Goal: Information Seeking & Learning: Learn about a topic

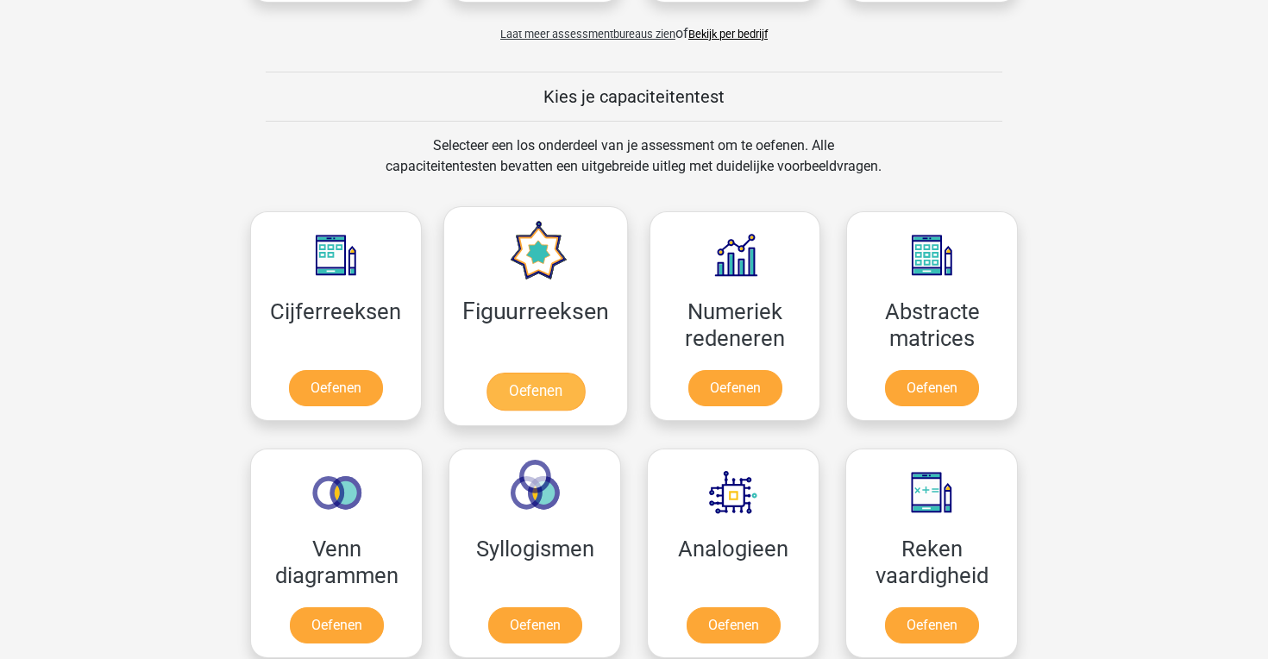
scroll to position [600, 0]
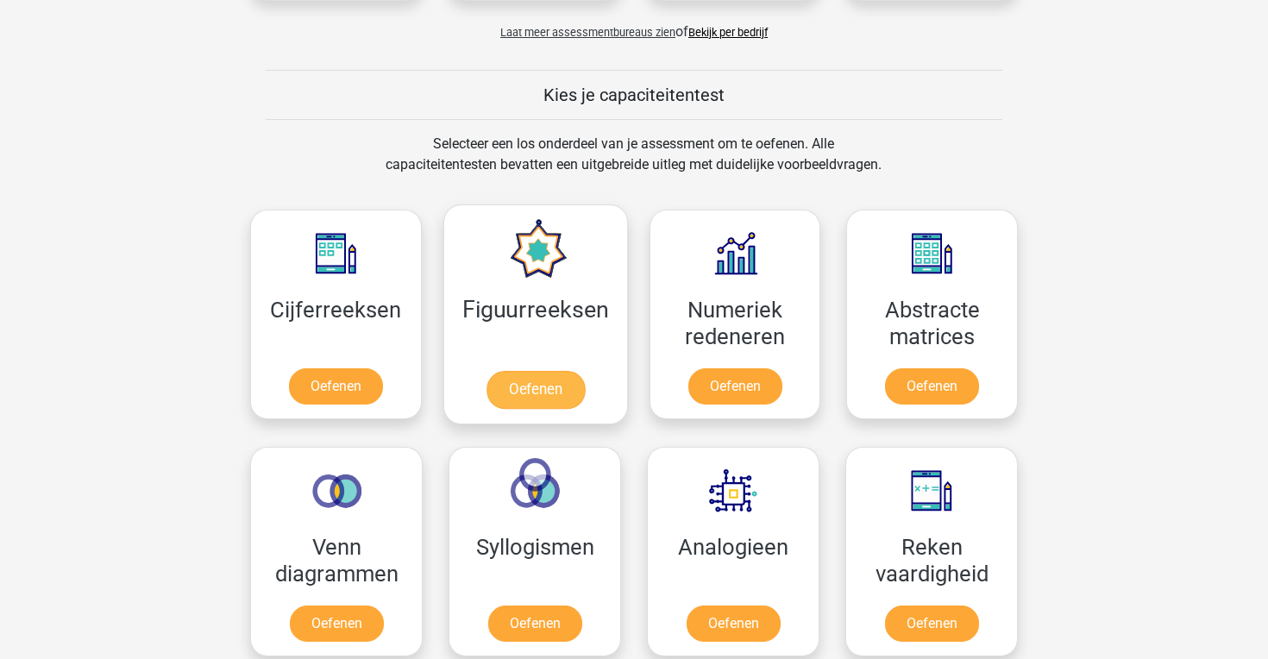
click at [539, 387] on link "Oefenen" at bounding box center [535, 390] width 98 height 38
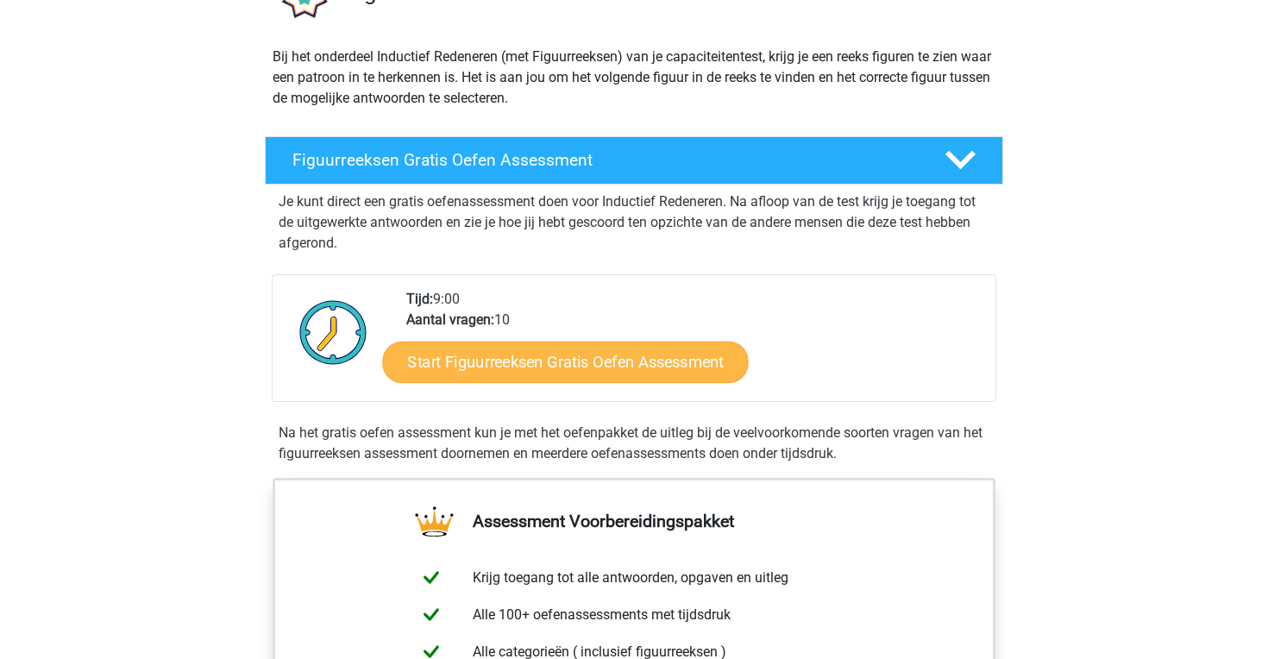
scroll to position [170, 0]
click at [537, 361] on link "Start Figuurreeksen Gratis Oefen Assessment" at bounding box center [566, 360] width 366 height 41
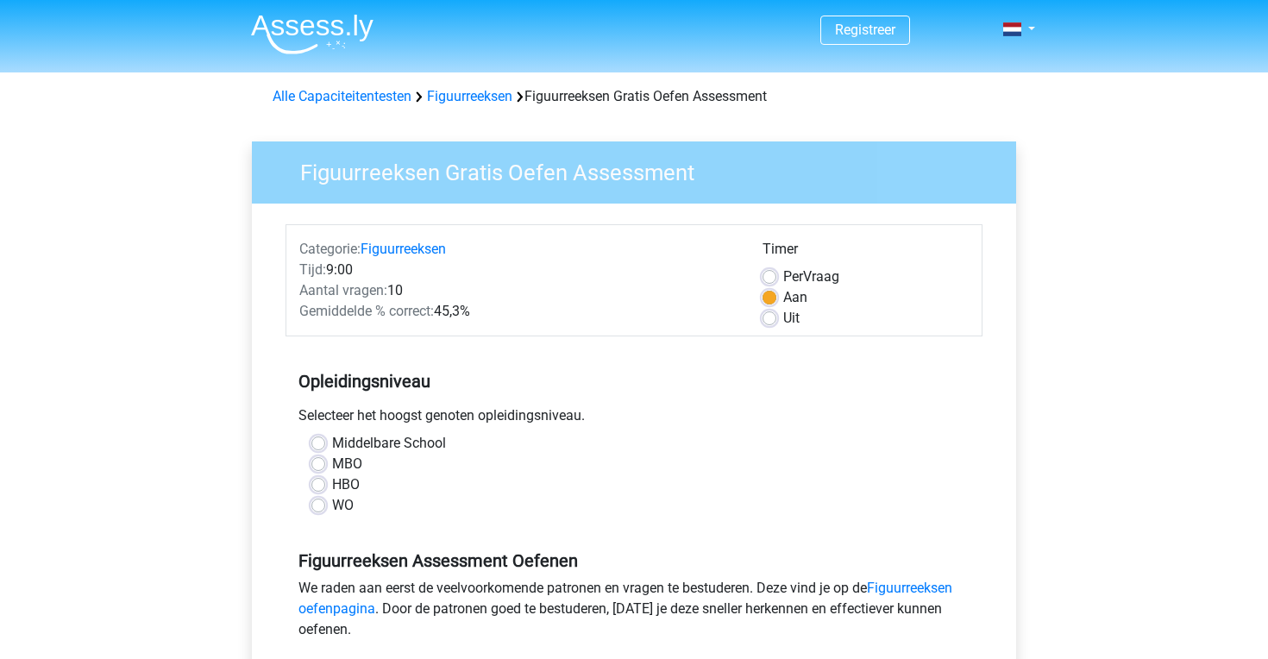
click at [332, 485] on label "HBO" at bounding box center [346, 485] width 28 height 21
click at [316, 485] on input "HBO" at bounding box center [318, 483] width 14 height 17
radio input "true"
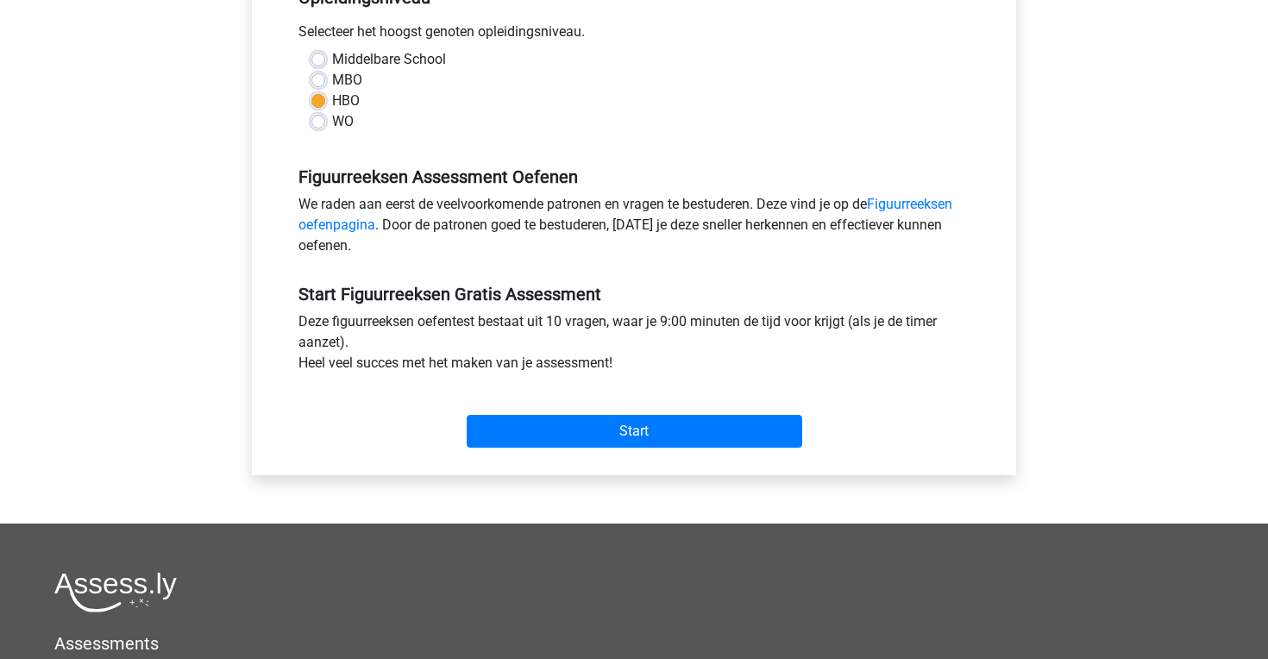
scroll to position [387, 0]
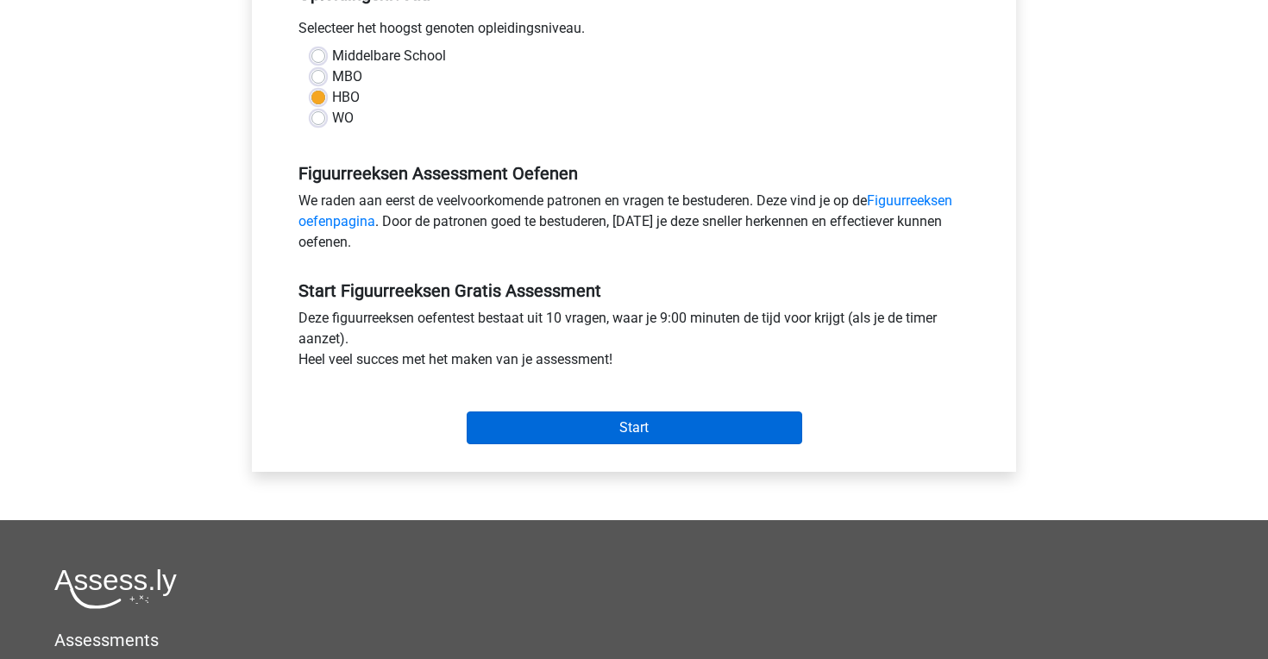
click at [645, 426] on input "Start" at bounding box center [635, 428] width 336 height 33
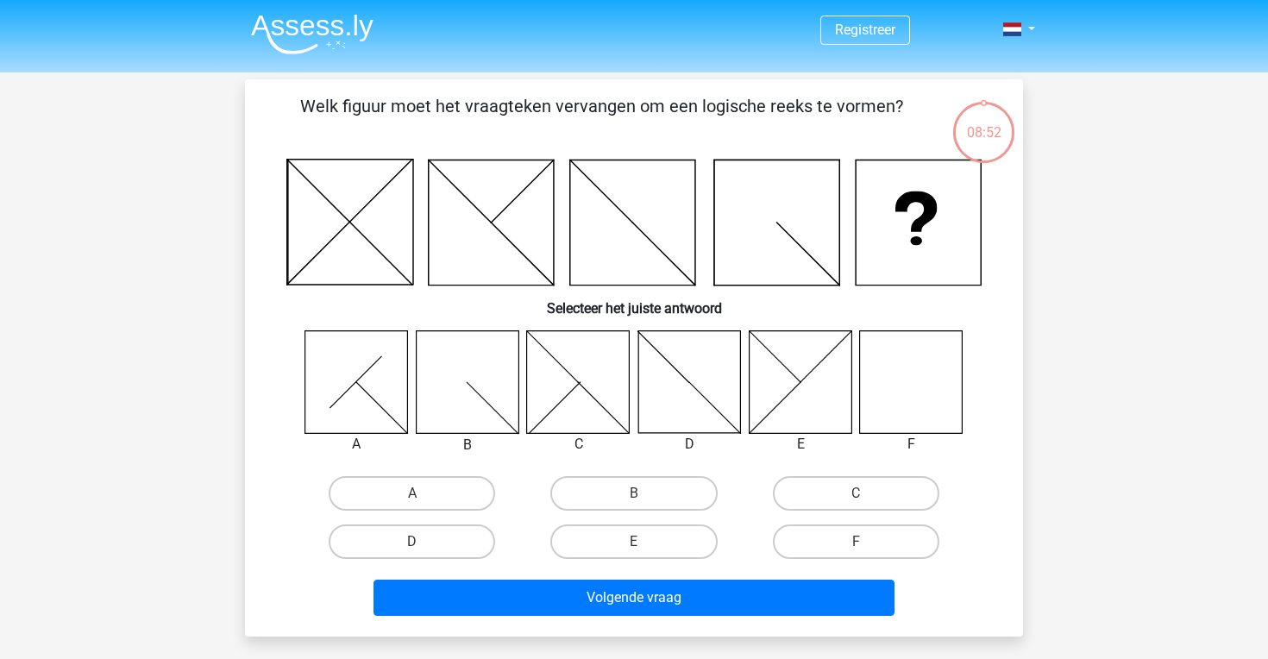
click at [908, 360] on icon at bounding box center [911, 381] width 103 height 103
click at [843, 545] on label "F" at bounding box center [856, 542] width 167 height 35
click at [856, 545] on input "F" at bounding box center [861, 547] width 11 height 11
radio input "true"
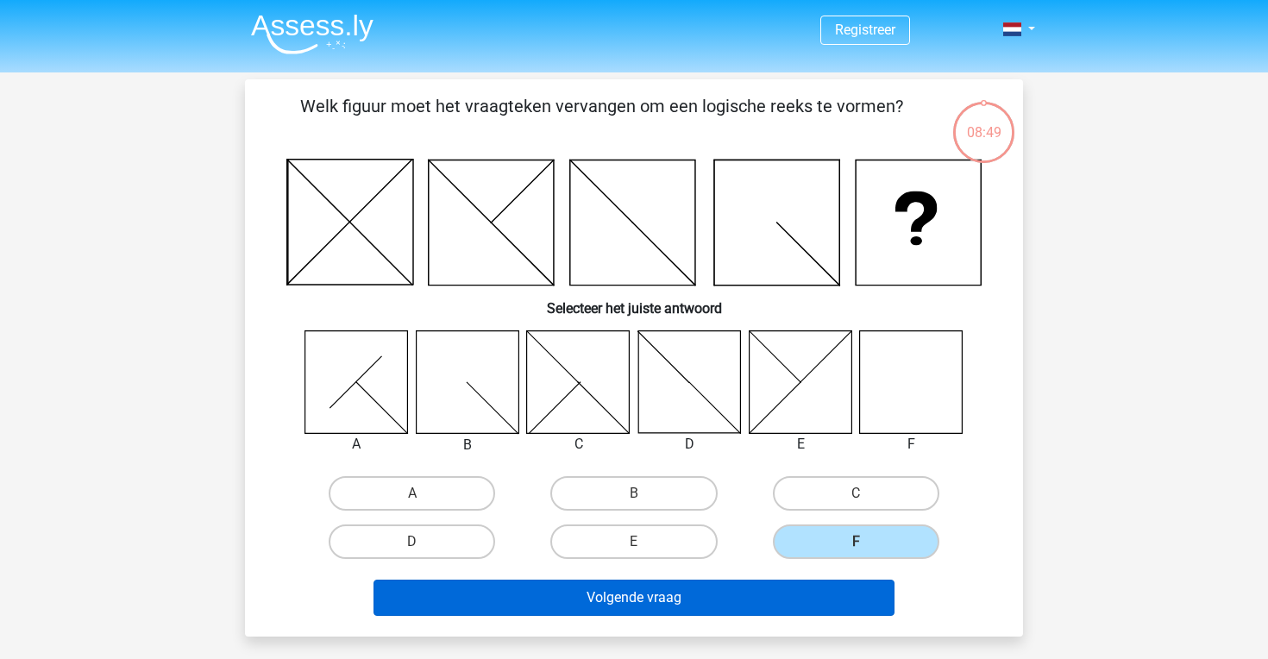
click at [706, 601] on button "Volgende vraag" at bounding box center [635, 598] width 522 height 36
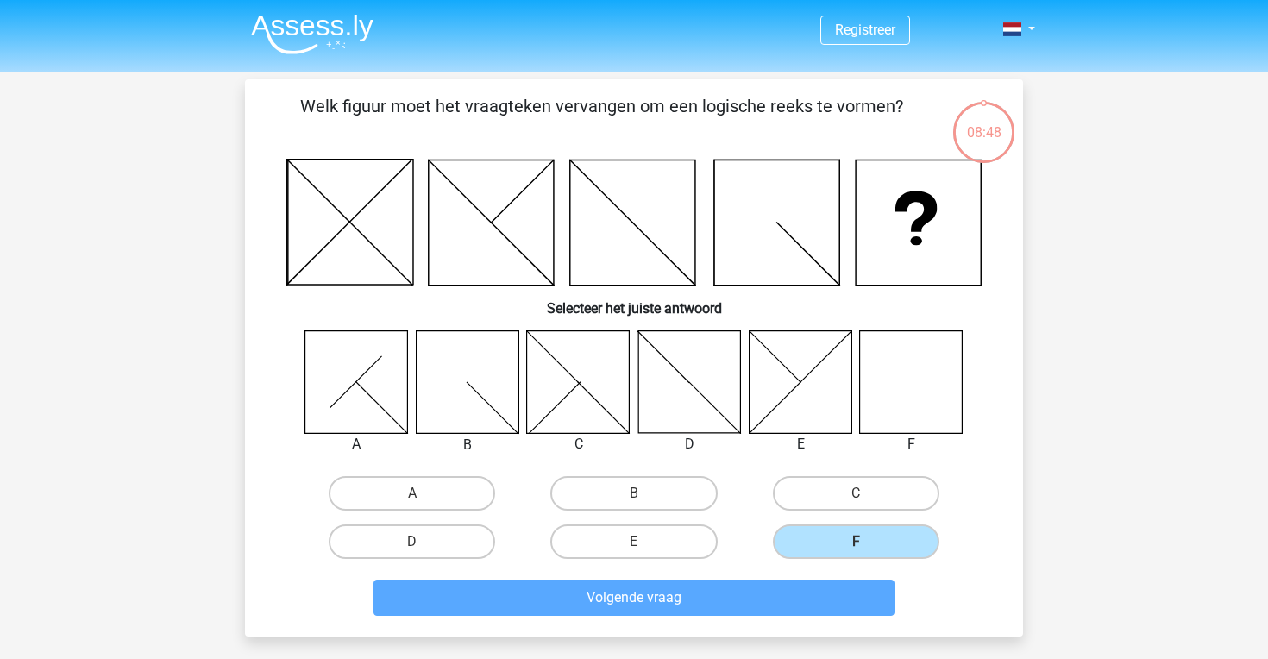
scroll to position [79, 0]
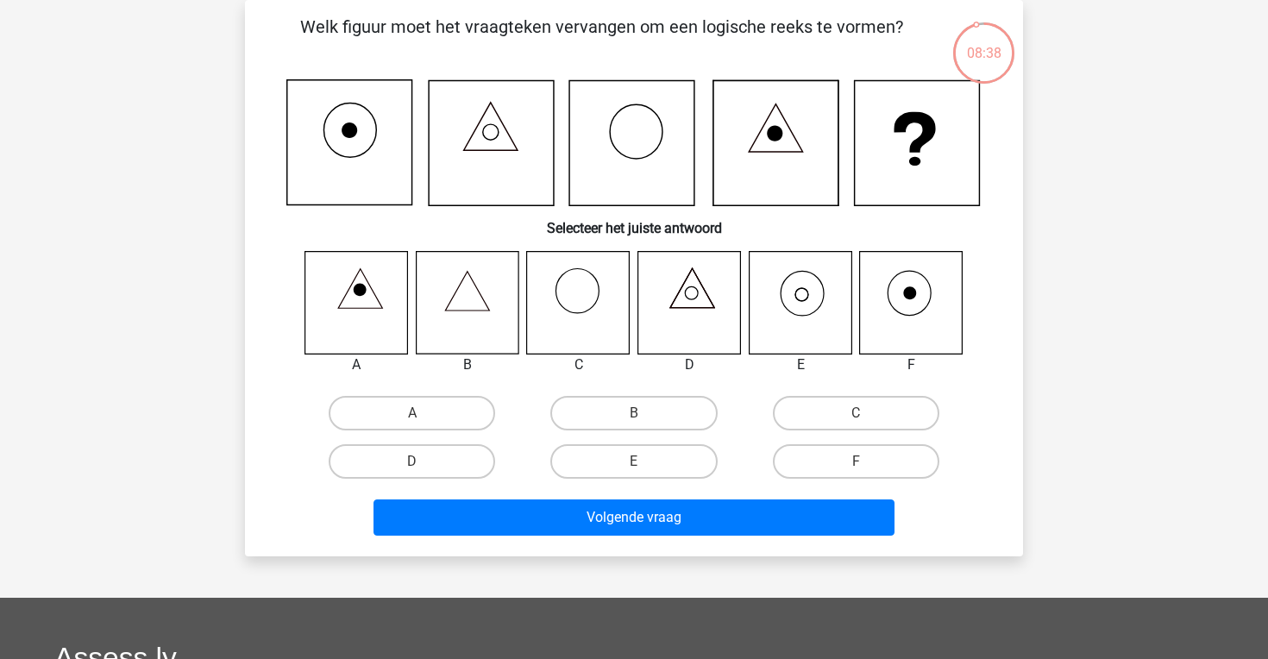
click at [808, 296] on icon at bounding box center [801, 294] width 13 height 13
click at [643, 456] on label "E" at bounding box center [633, 461] width 167 height 35
click at [643, 462] on input "E" at bounding box center [639, 467] width 11 height 11
radio input "true"
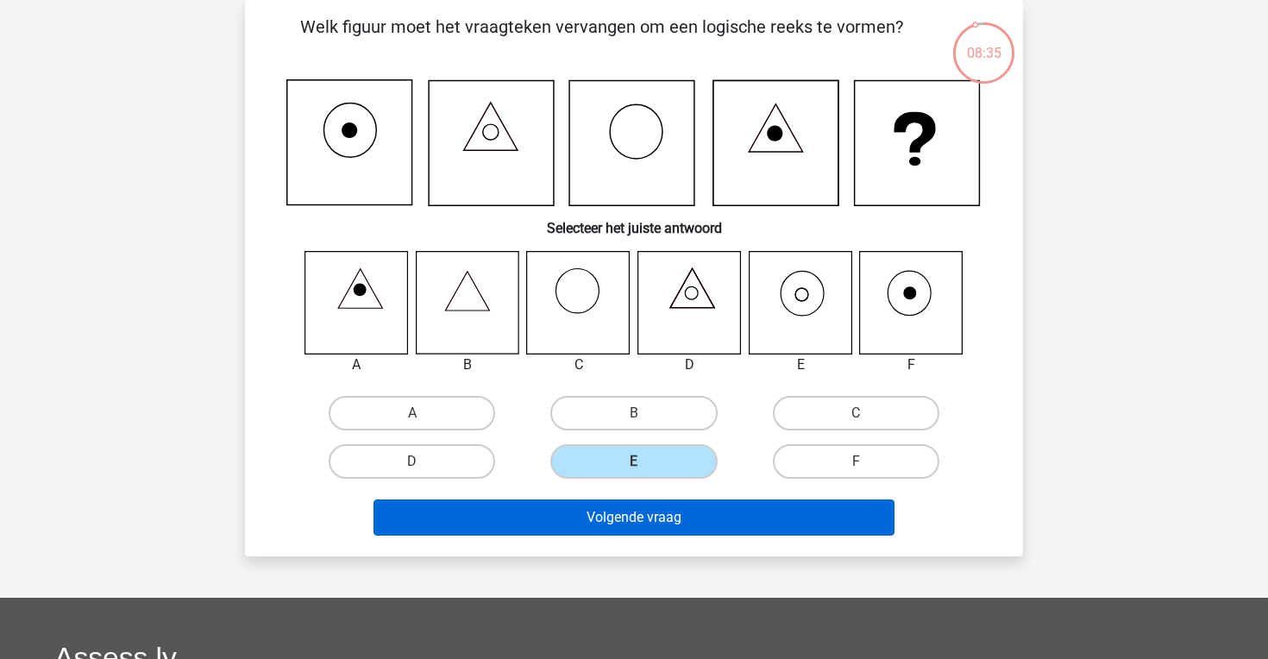
click at [635, 519] on button "Volgende vraag" at bounding box center [635, 518] width 522 height 36
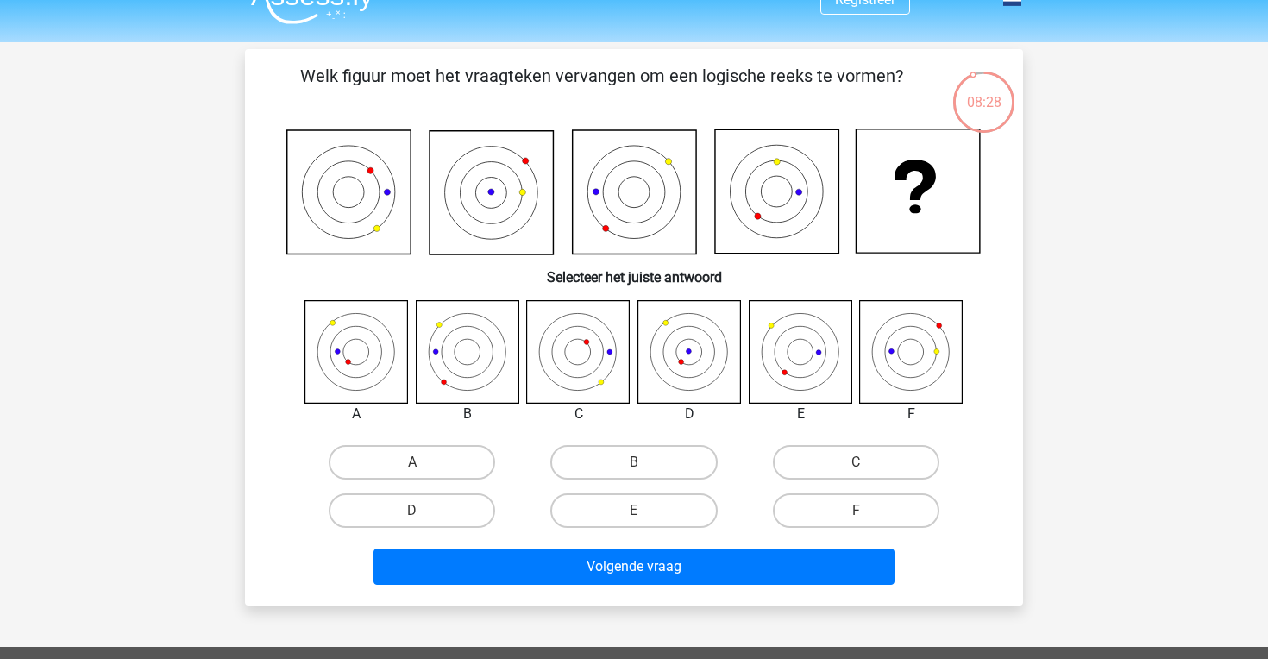
scroll to position [43, 0]
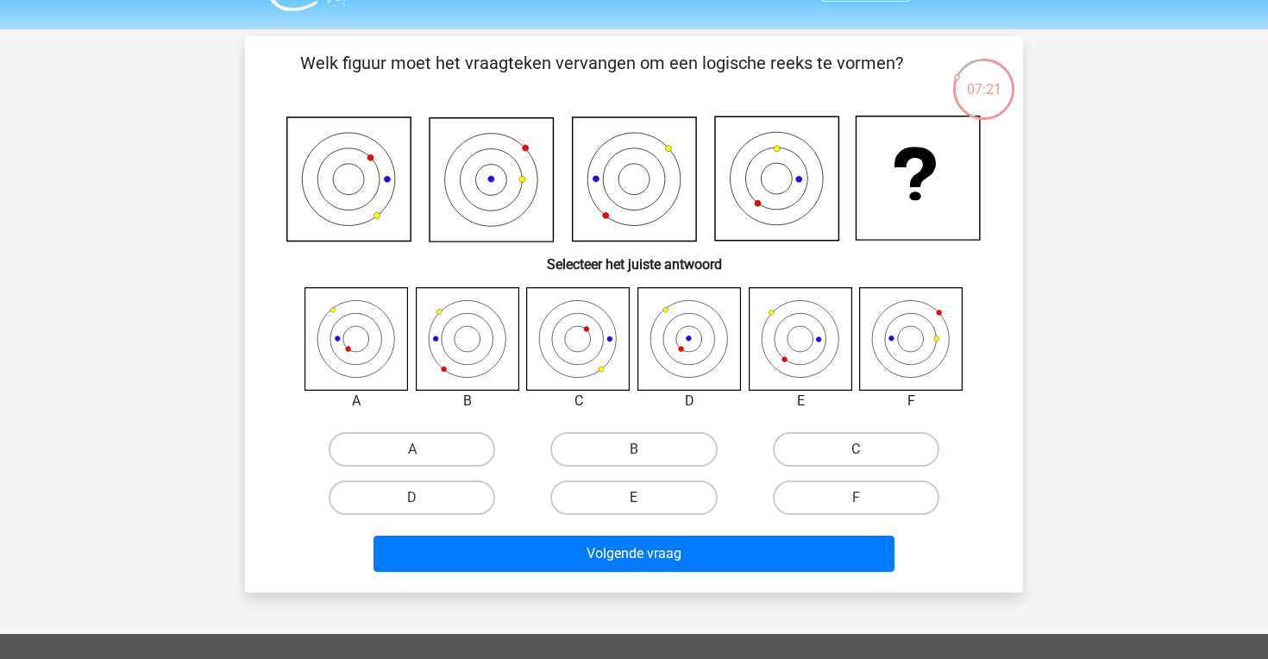
click at [642, 497] on label "E" at bounding box center [633, 498] width 167 height 35
click at [642, 498] on input "E" at bounding box center [639, 503] width 11 height 11
radio input "true"
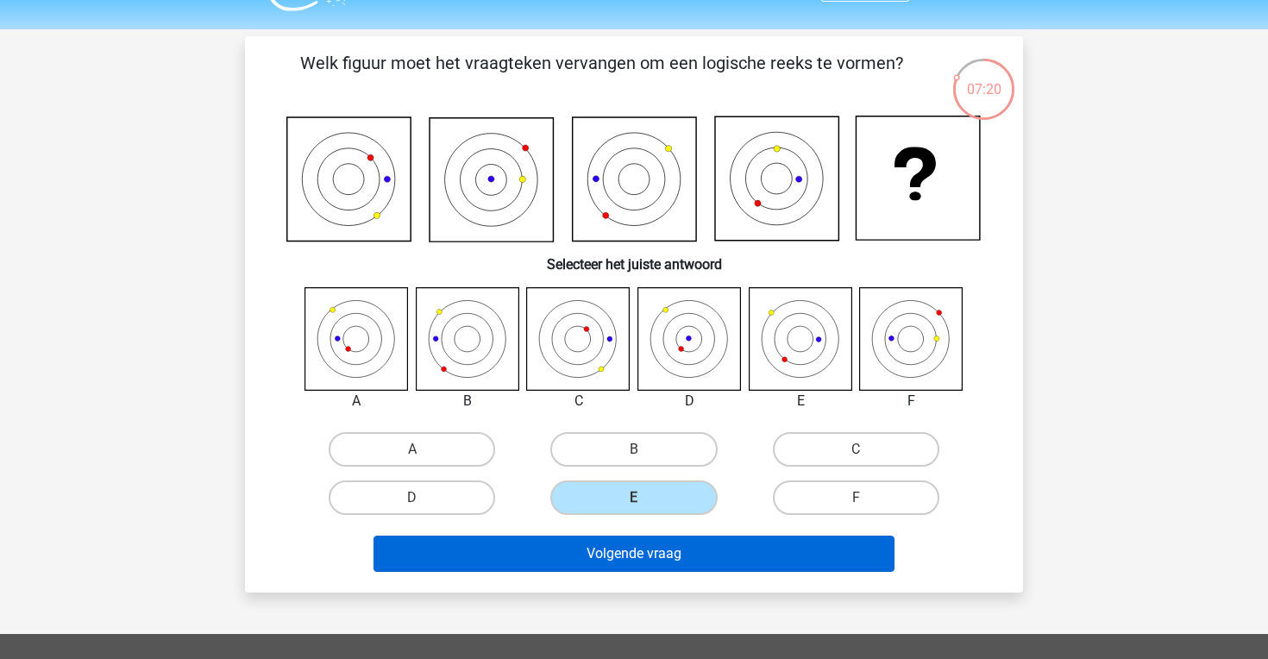
click at [646, 557] on button "Volgende vraag" at bounding box center [635, 554] width 522 height 36
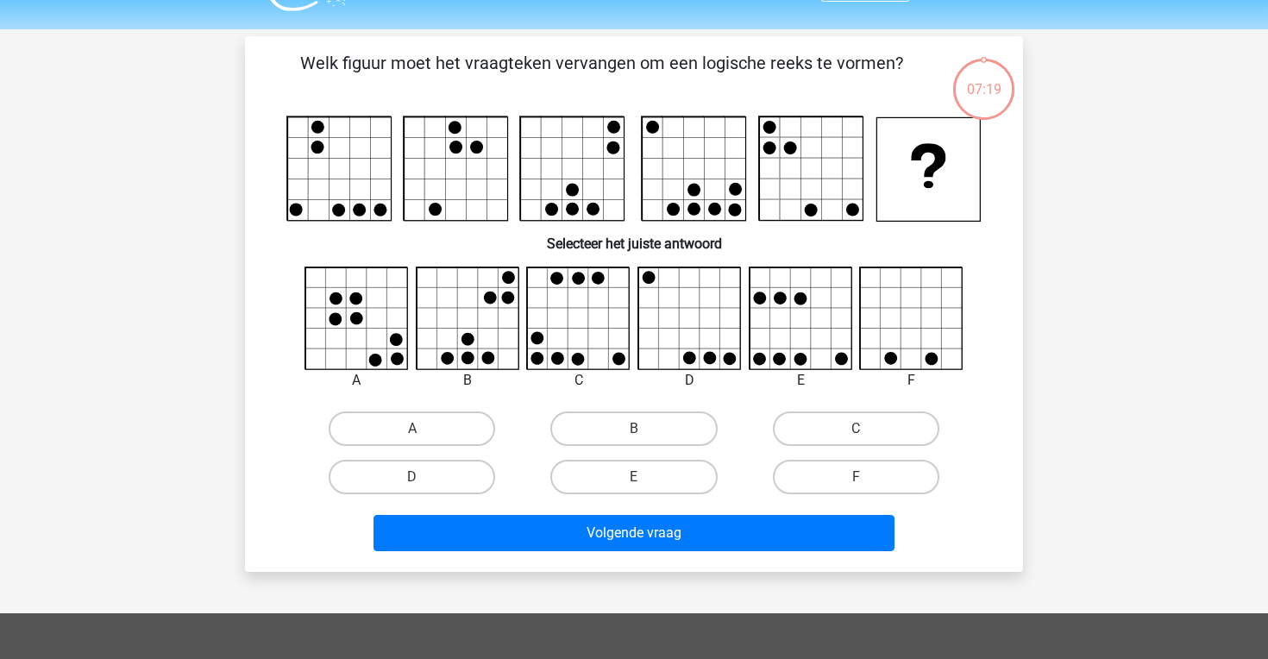
scroll to position [79, 0]
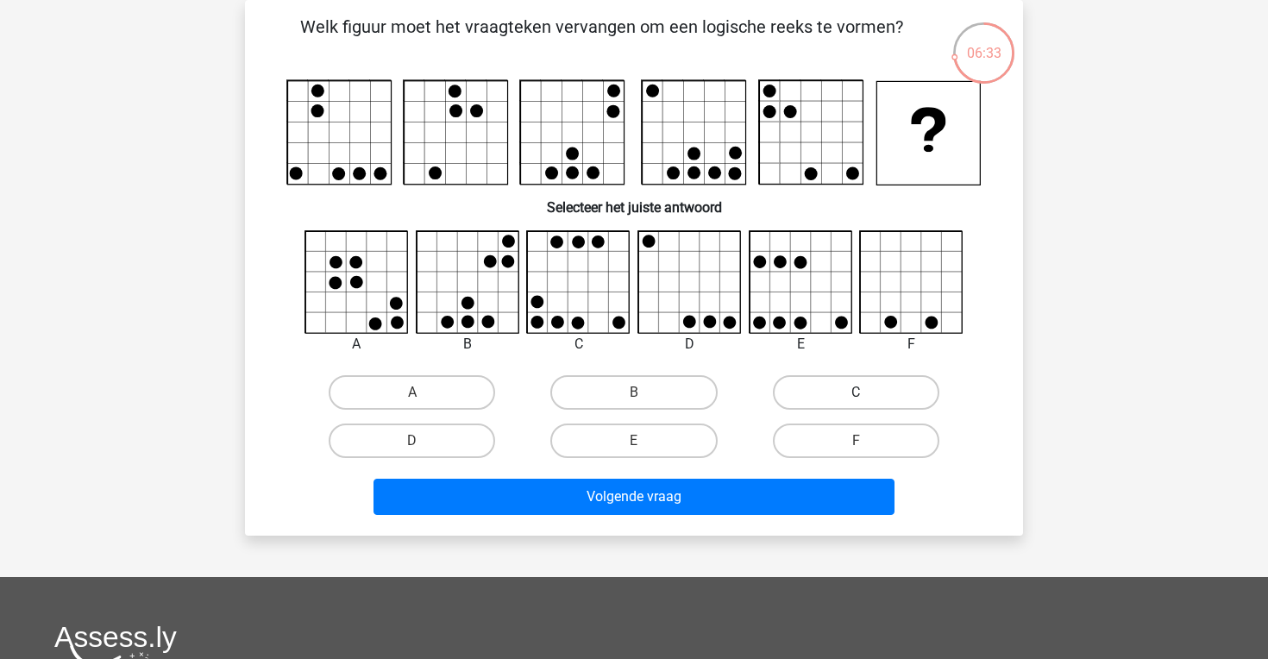
click at [852, 386] on label "C" at bounding box center [856, 392] width 167 height 35
click at [856, 393] on input "C" at bounding box center [861, 398] width 11 height 11
radio input "true"
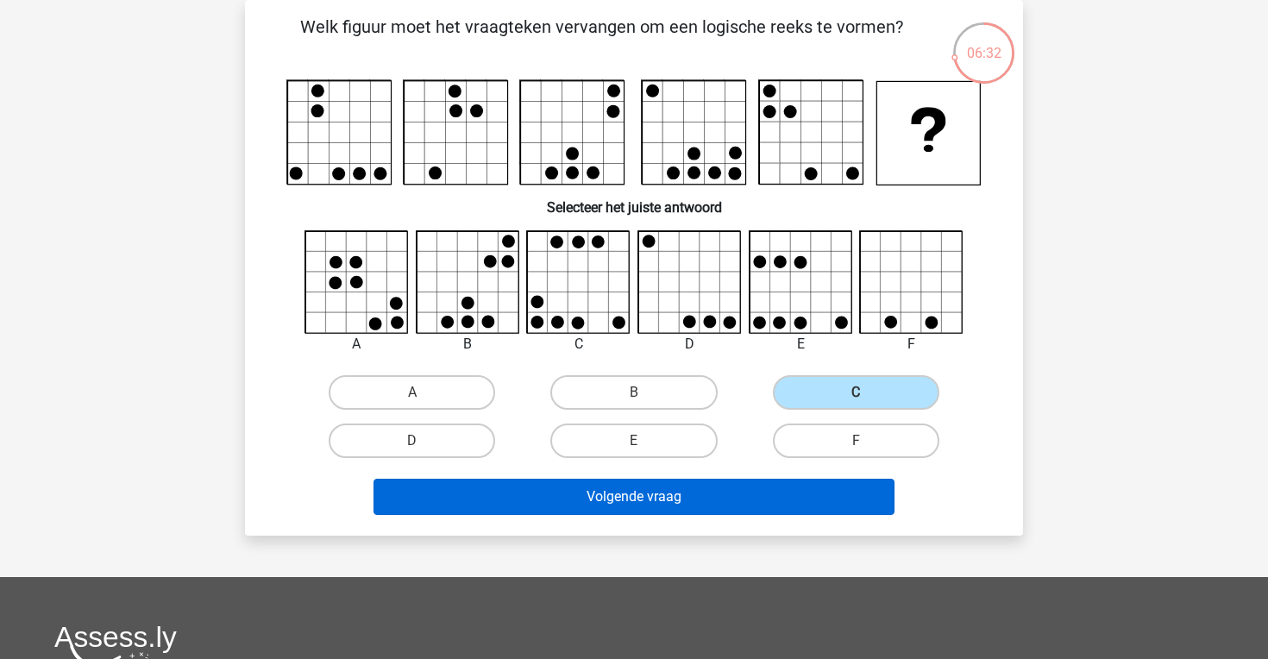
click at [707, 494] on button "Volgende vraag" at bounding box center [635, 497] width 522 height 36
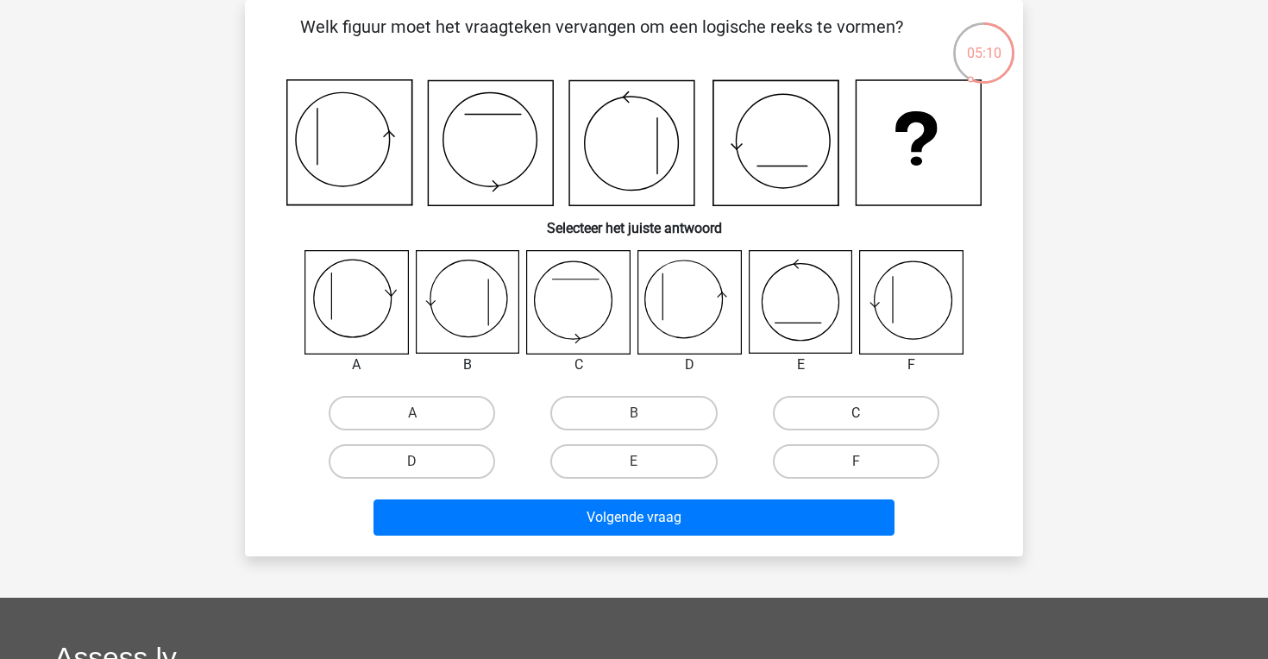
click at [843, 404] on label "C" at bounding box center [856, 413] width 167 height 35
click at [856, 413] on input "C" at bounding box center [861, 418] width 11 height 11
radio input "true"
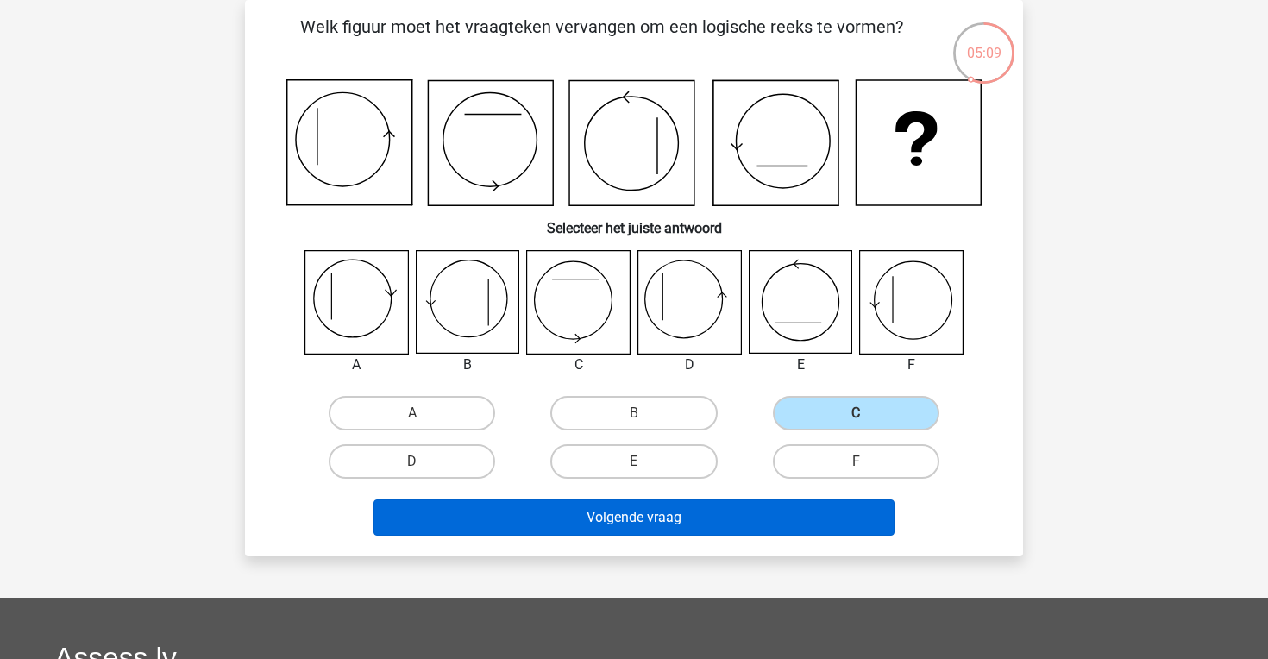
click at [645, 524] on button "Volgende vraag" at bounding box center [635, 518] width 522 height 36
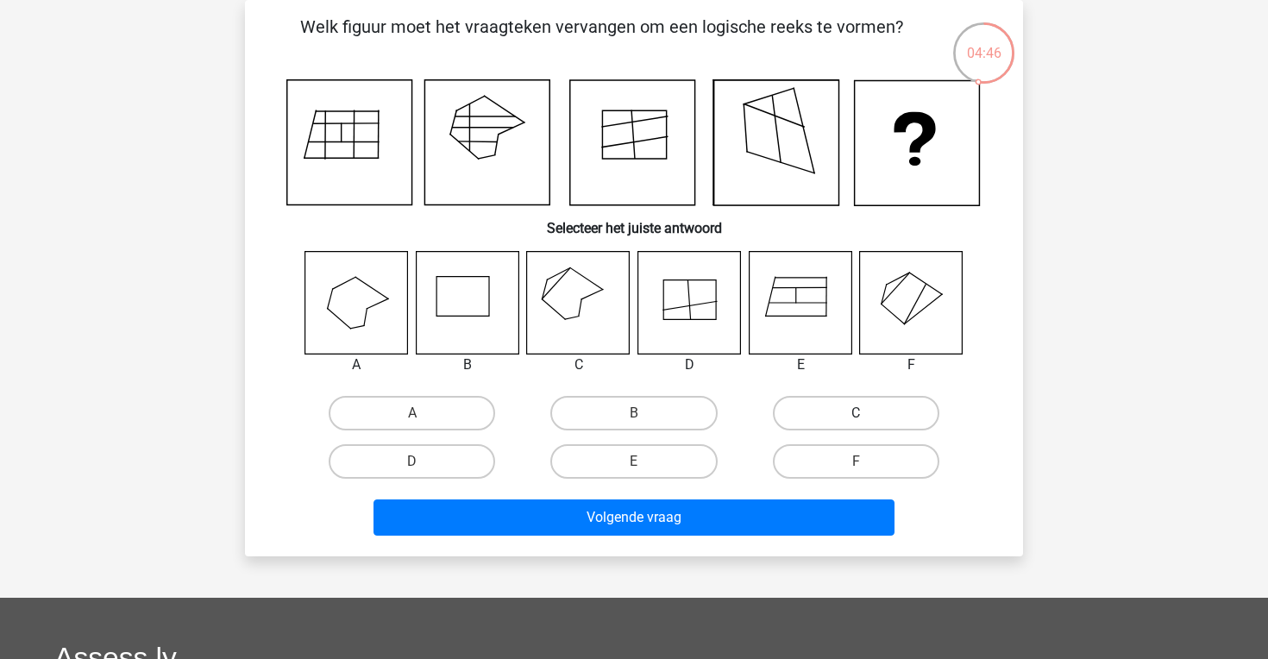
click at [864, 409] on label "C" at bounding box center [856, 413] width 167 height 35
click at [864, 413] on input "C" at bounding box center [861, 418] width 11 height 11
radio input "true"
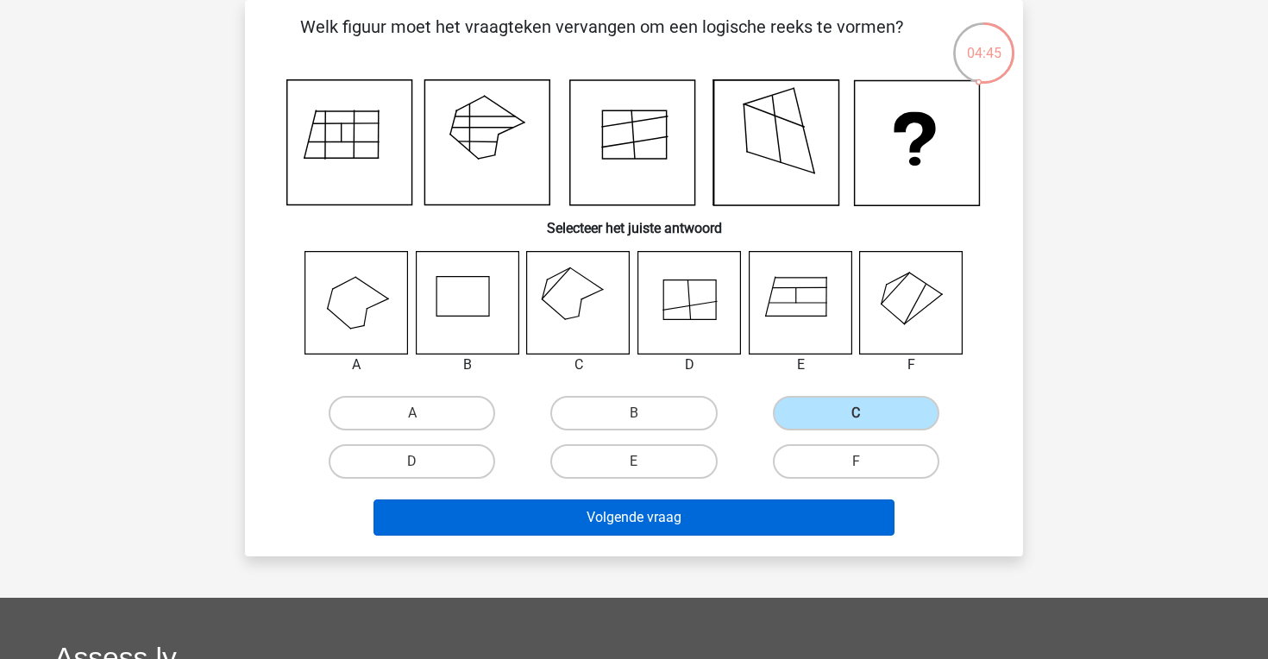
click at [696, 512] on button "Volgende vraag" at bounding box center [635, 518] width 522 height 36
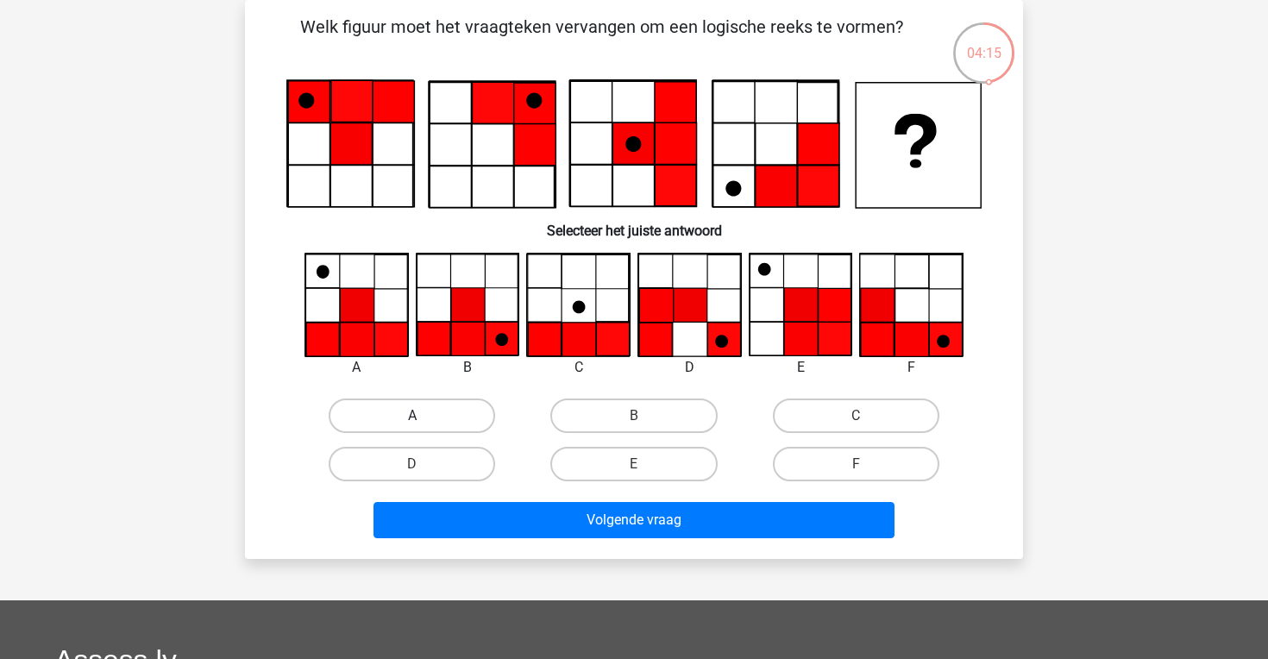
click at [419, 407] on label "A" at bounding box center [412, 416] width 167 height 35
click at [419, 416] on input "A" at bounding box center [417, 421] width 11 height 11
radio input "true"
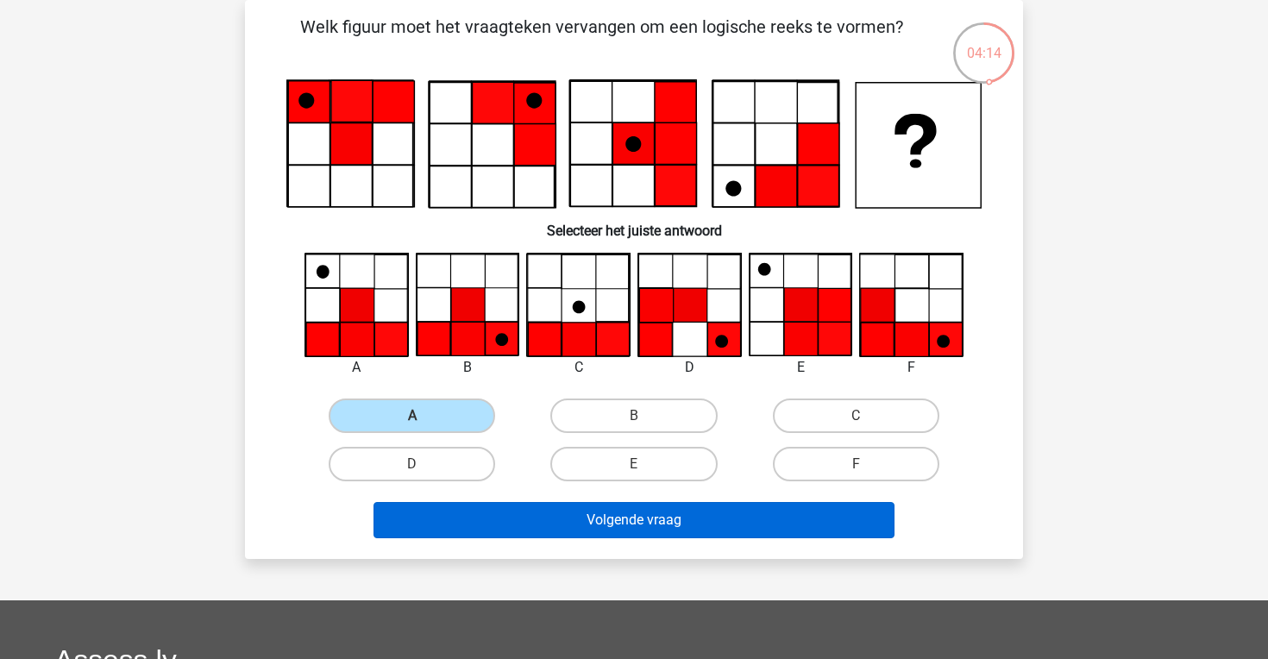
click at [612, 522] on button "Volgende vraag" at bounding box center [635, 520] width 522 height 36
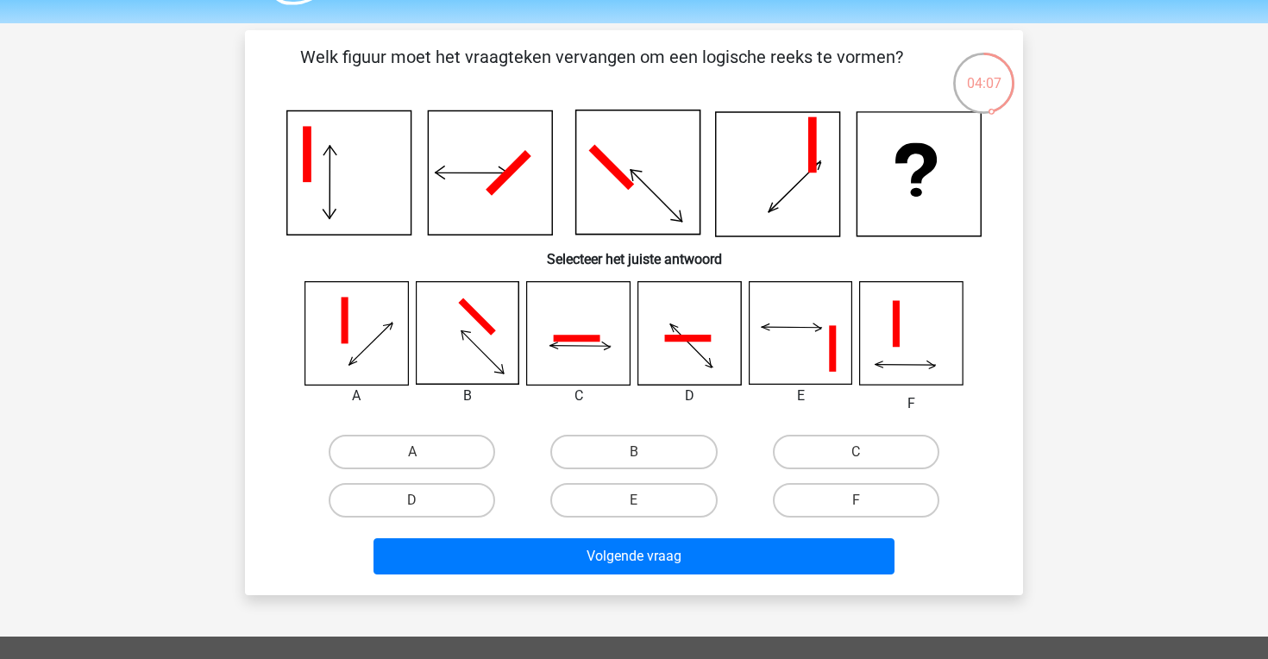
scroll to position [46, 0]
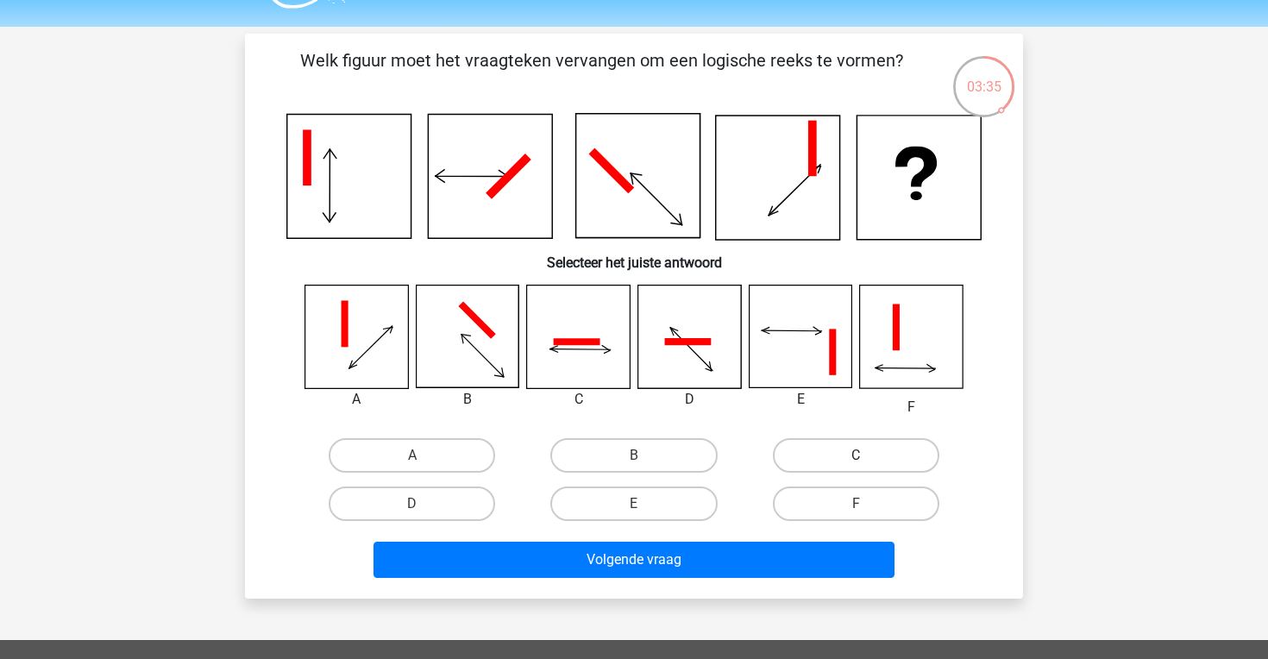
click at [844, 457] on label "C" at bounding box center [856, 455] width 167 height 35
click at [856, 457] on input "C" at bounding box center [861, 461] width 11 height 11
radio input "true"
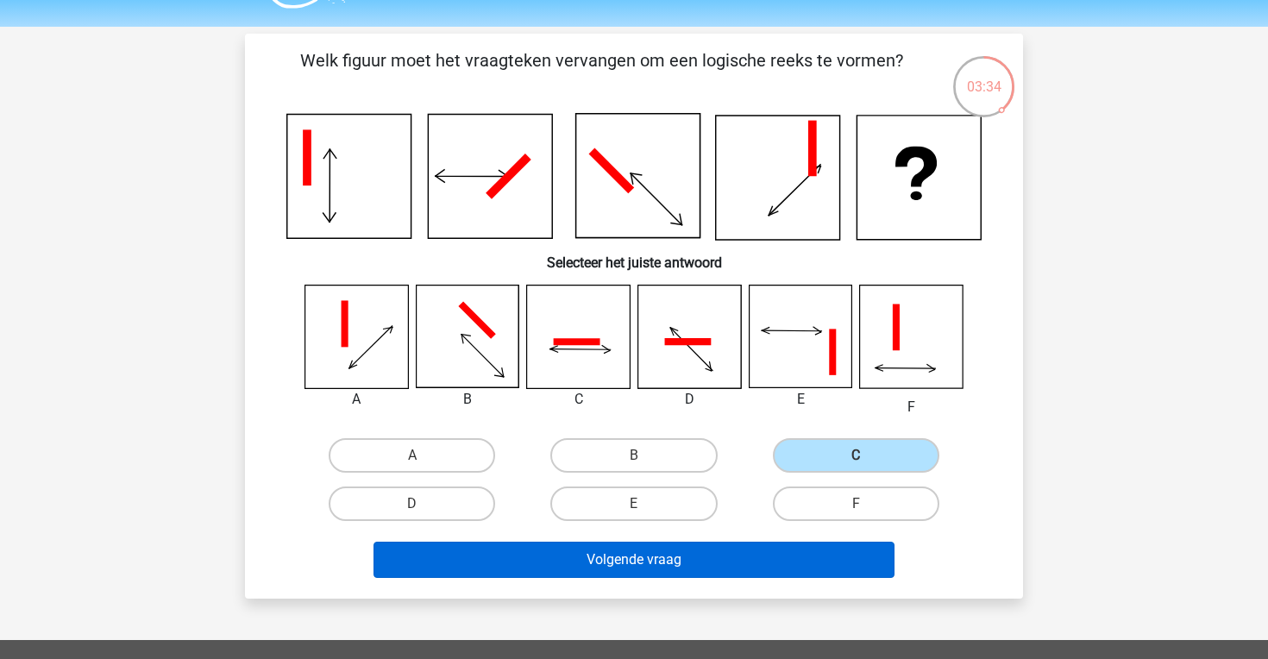
click at [695, 557] on button "Volgende vraag" at bounding box center [635, 560] width 522 height 36
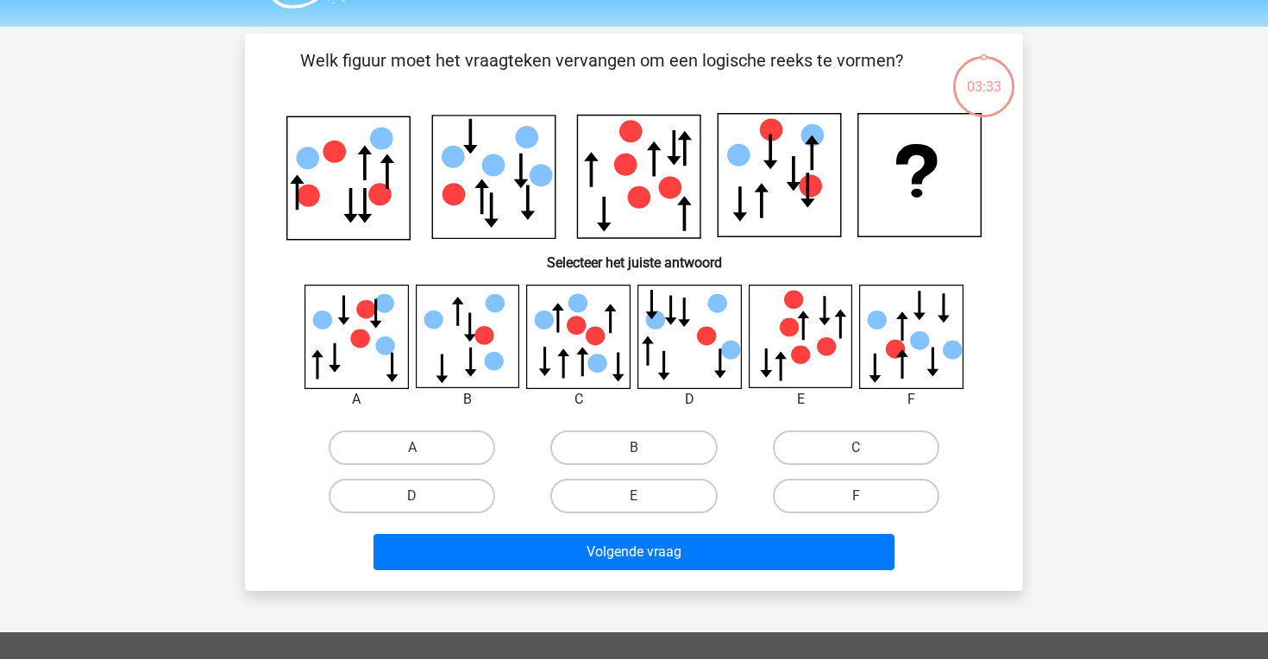
scroll to position [79, 0]
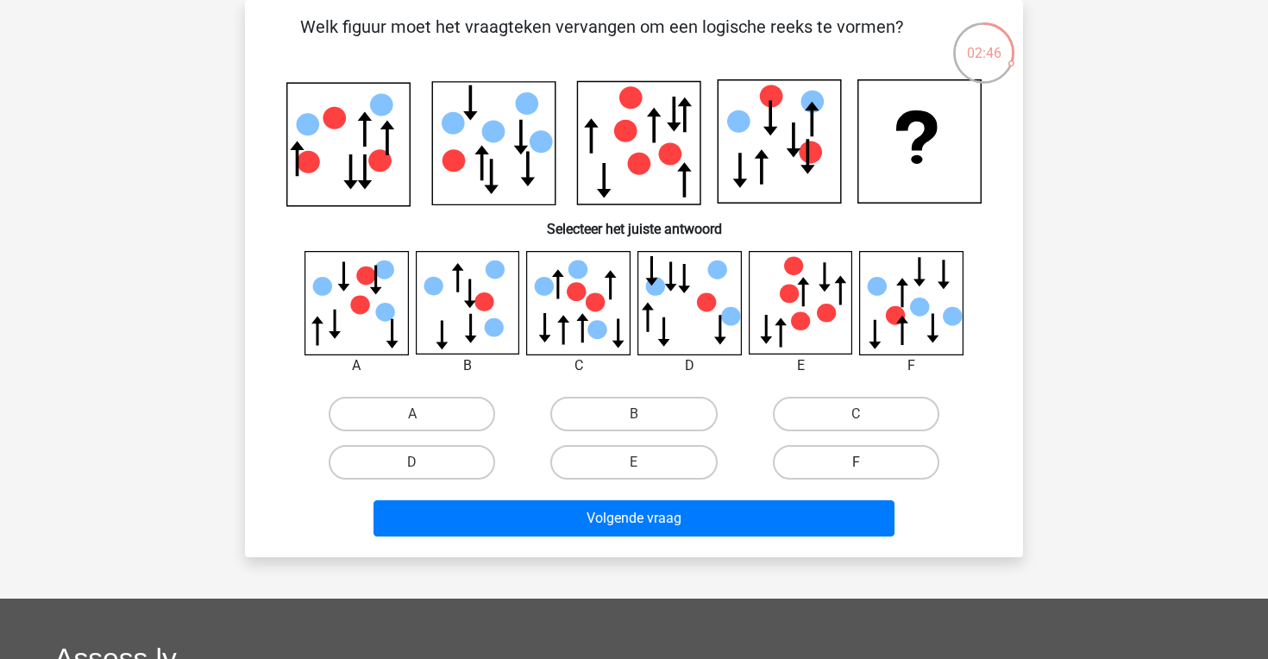
click at [831, 467] on label "F" at bounding box center [856, 462] width 167 height 35
click at [856, 467] on input "F" at bounding box center [861, 467] width 11 height 11
radio input "true"
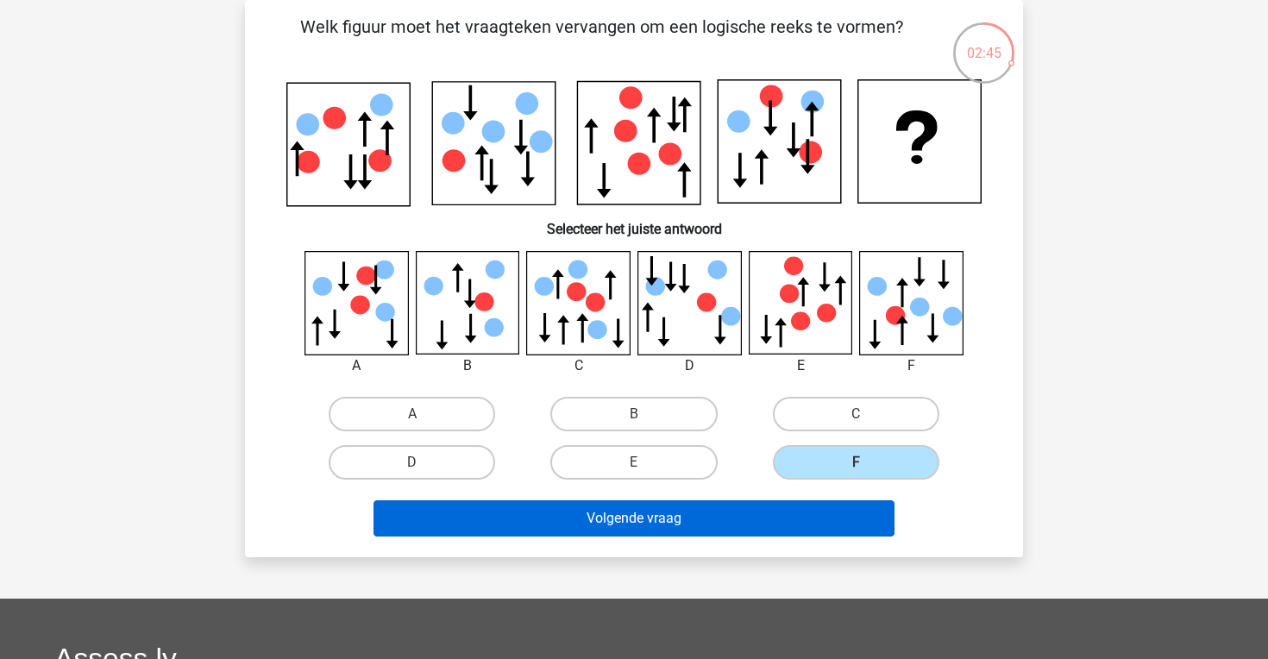
click at [720, 524] on button "Volgende vraag" at bounding box center [635, 518] width 522 height 36
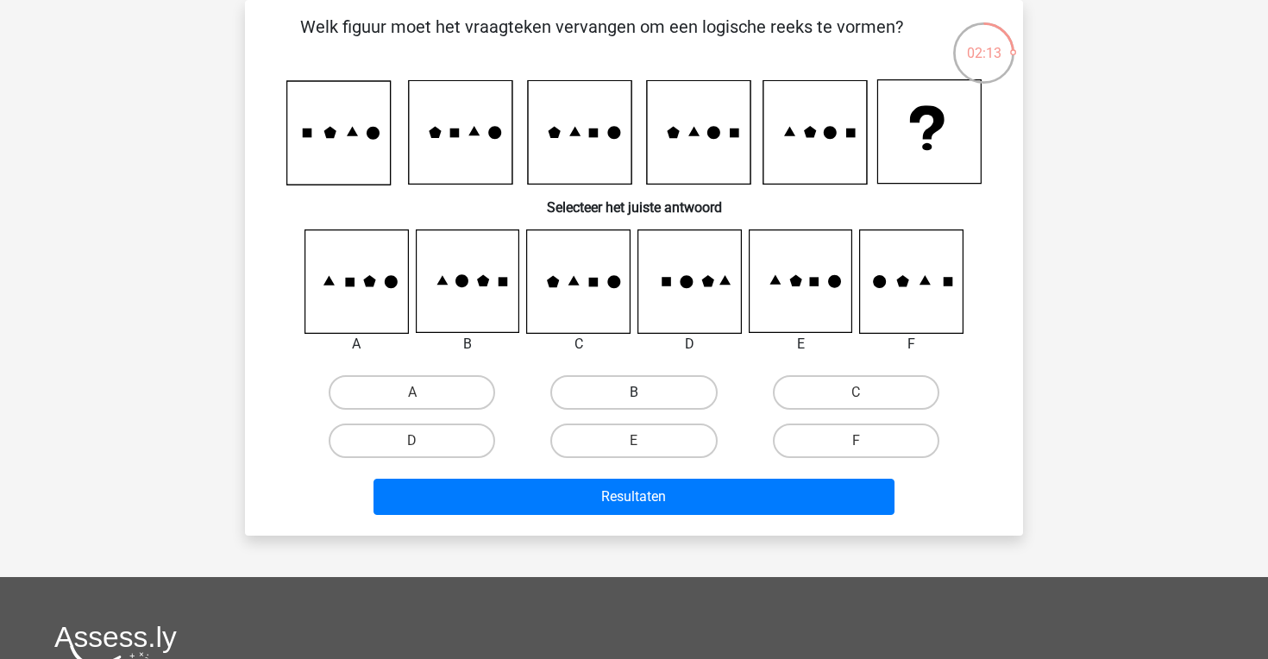
click at [606, 383] on label "B" at bounding box center [633, 392] width 167 height 35
click at [634, 393] on input "B" at bounding box center [639, 398] width 11 height 11
radio input "true"
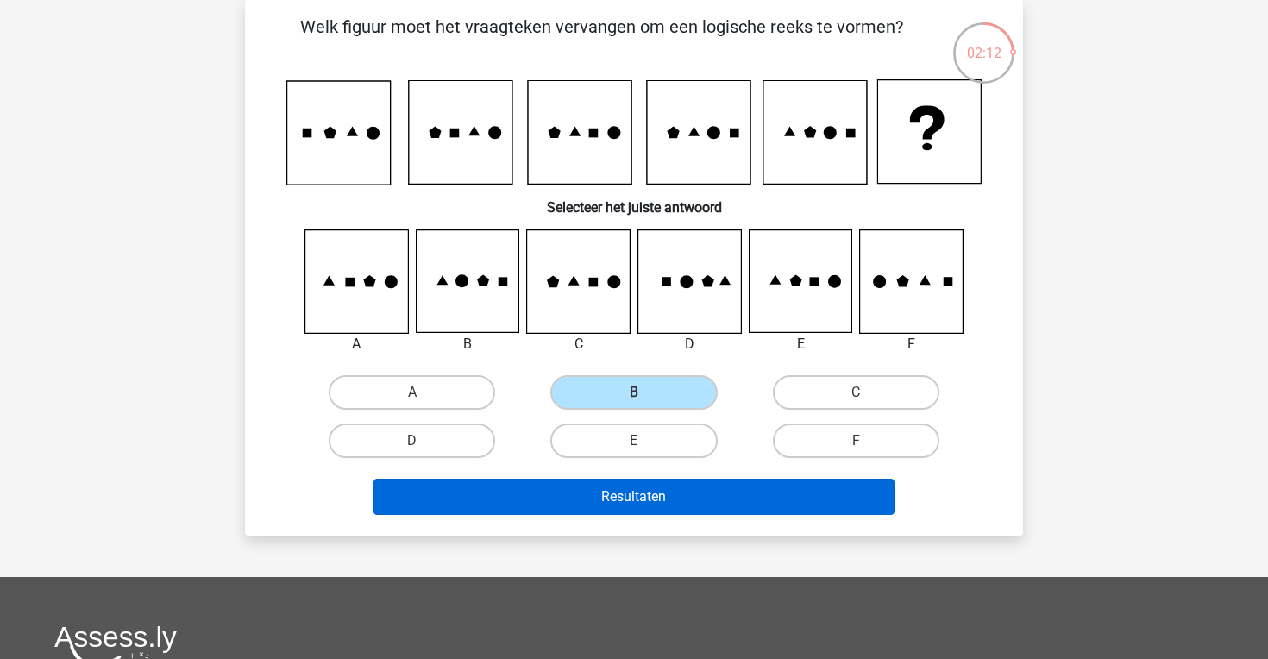
click at [626, 495] on button "Resultaten" at bounding box center [635, 497] width 522 height 36
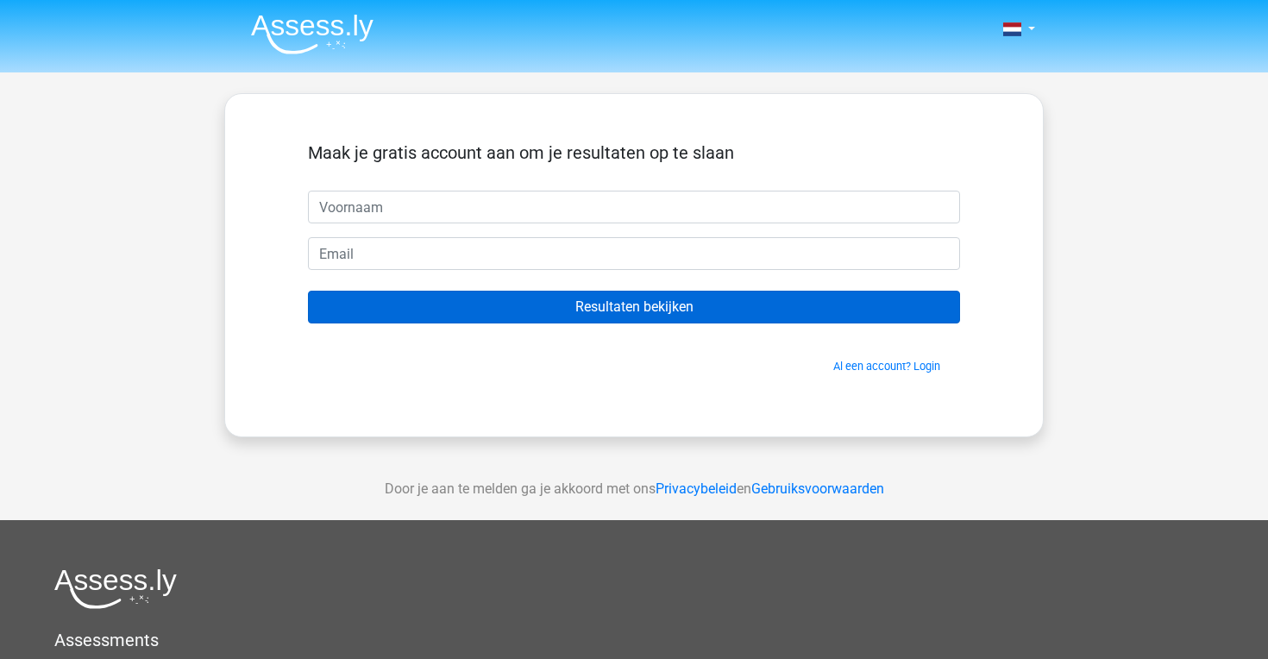
click at [613, 319] on input "Resultaten bekijken" at bounding box center [634, 307] width 652 height 33
